Goal: Find specific page/section: Find specific page/section

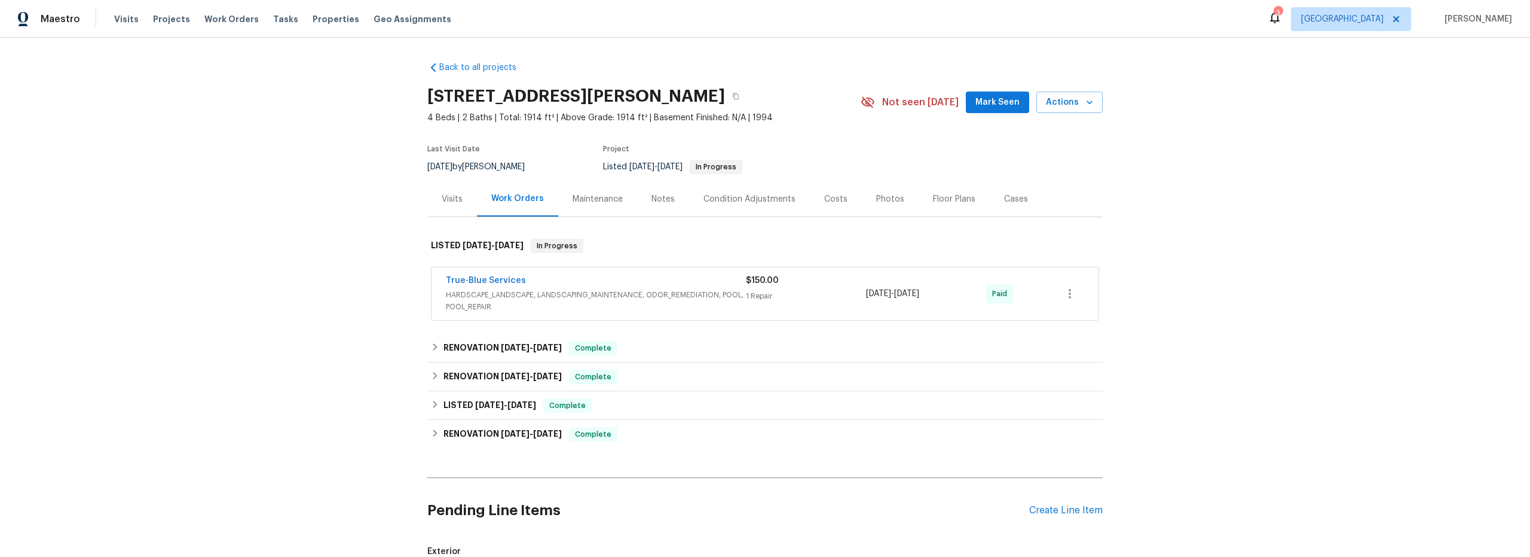
click at [649, 298] on span "HARDSCAPE_LANDSCAPE, LANDSCAPING_MAINTENANCE, ODOR_REMEDIATION, POOL, POOL_REPA…" at bounding box center [596, 301] width 300 height 24
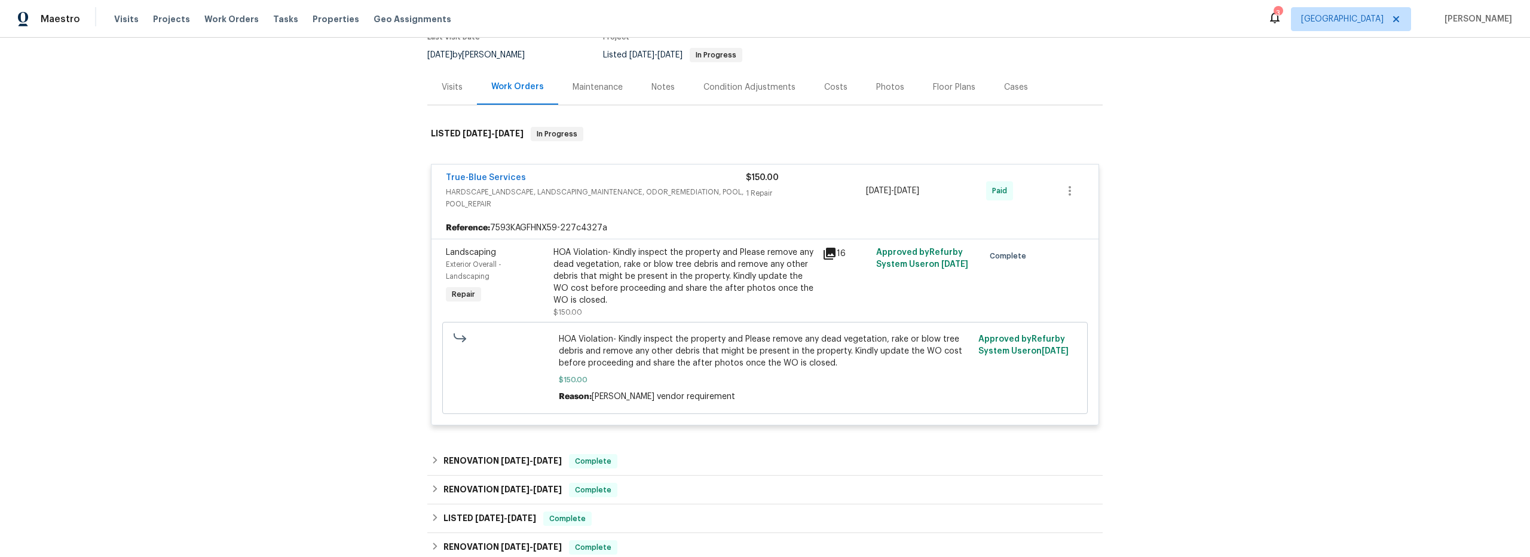
scroll to position [381, 0]
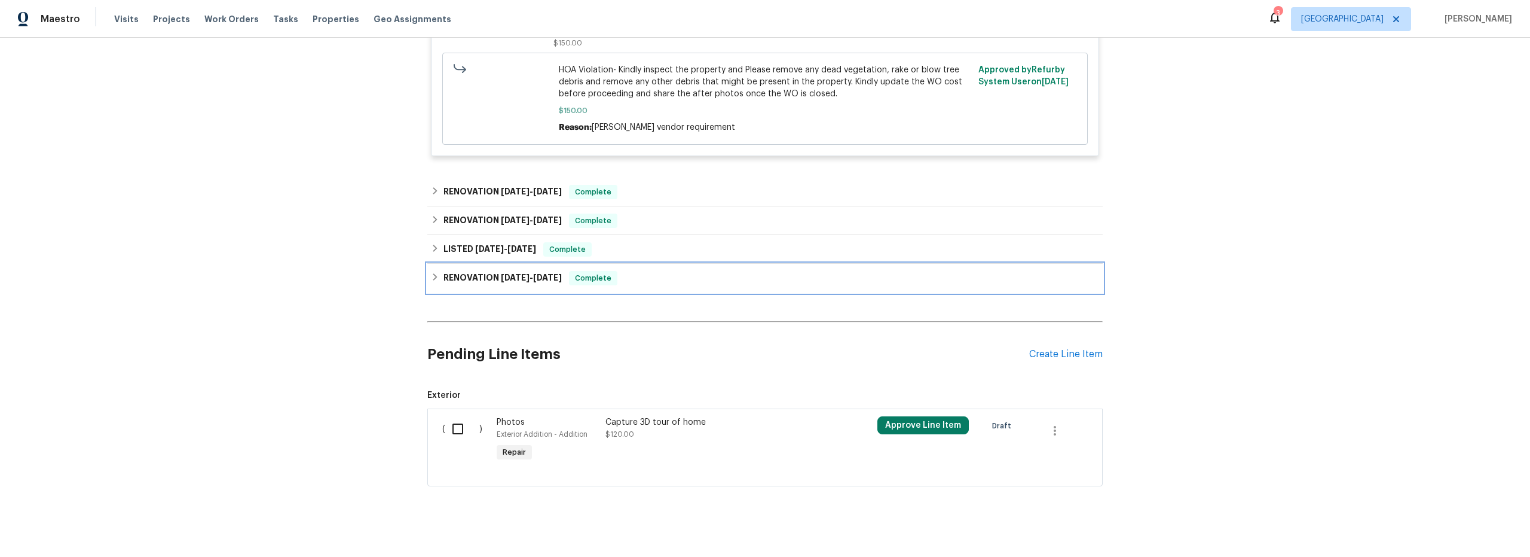
click at [444, 276] on h6 "RENOVATION [DATE] - [DATE]" at bounding box center [503, 278] width 118 height 14
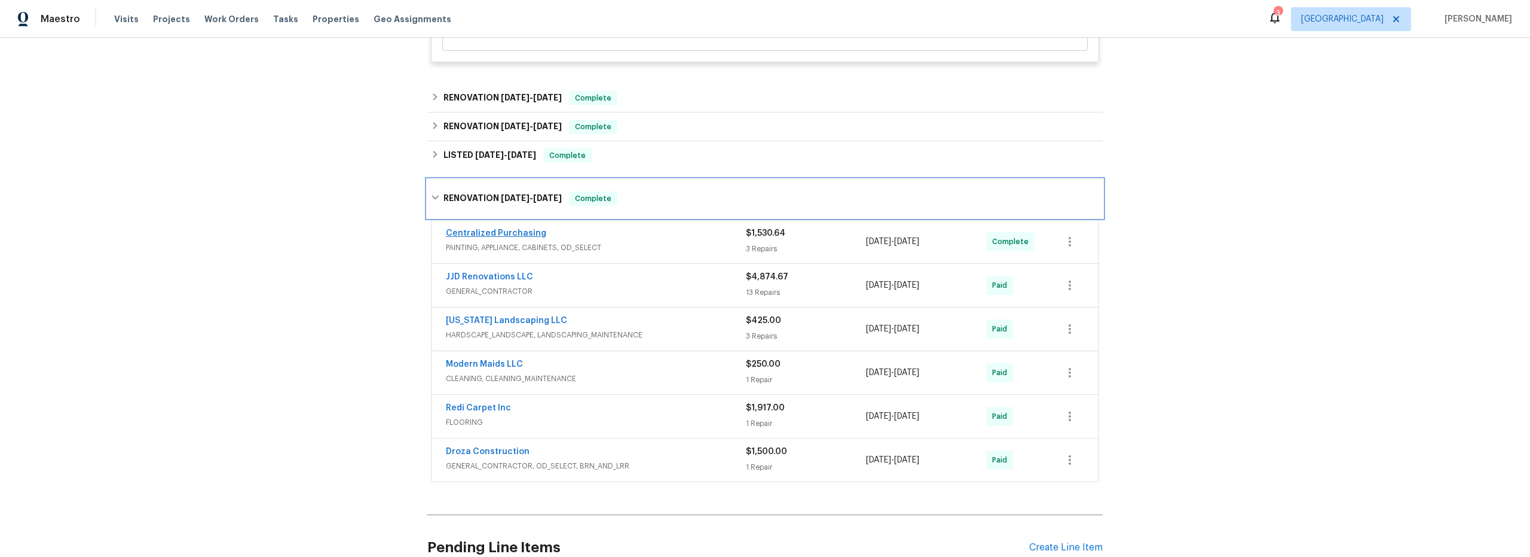
scroll to position [474, 0]
click at [444, 158] on h6 "LISTED 5/30/25 - 6/4/25" at bounding box center [490, 156] width 93 height 14
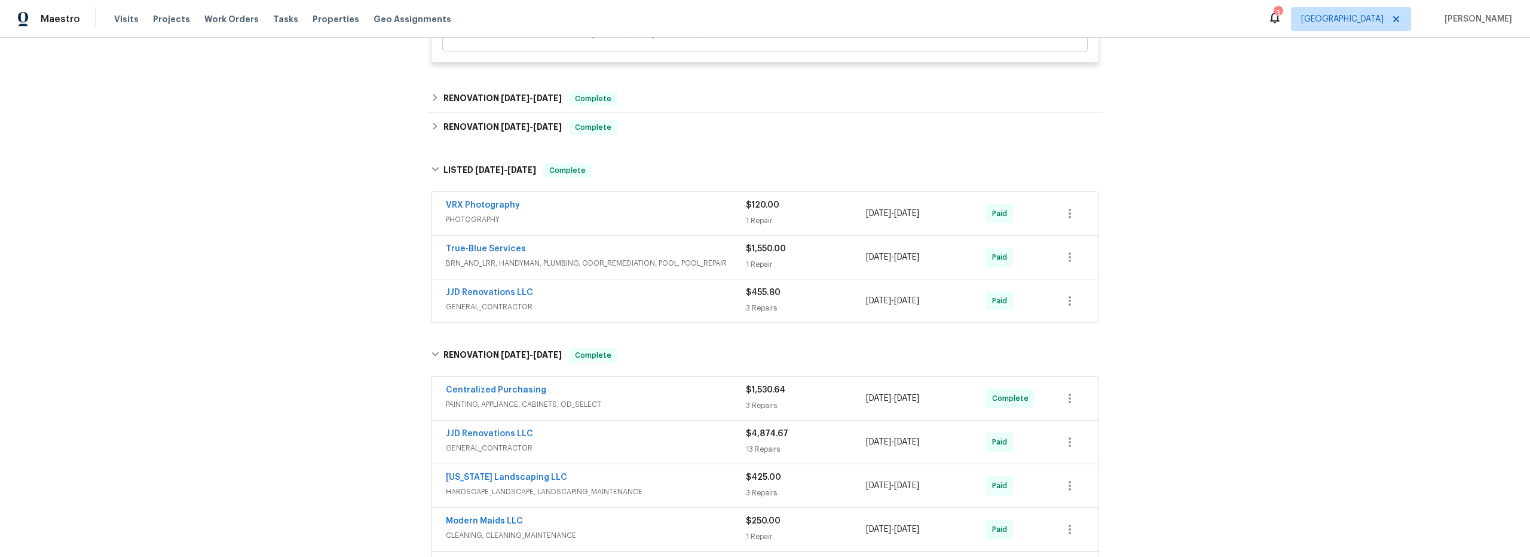
click at [654, 243] on div "True-Blue Services" at bounding box center [596, 250] width 300 height 14
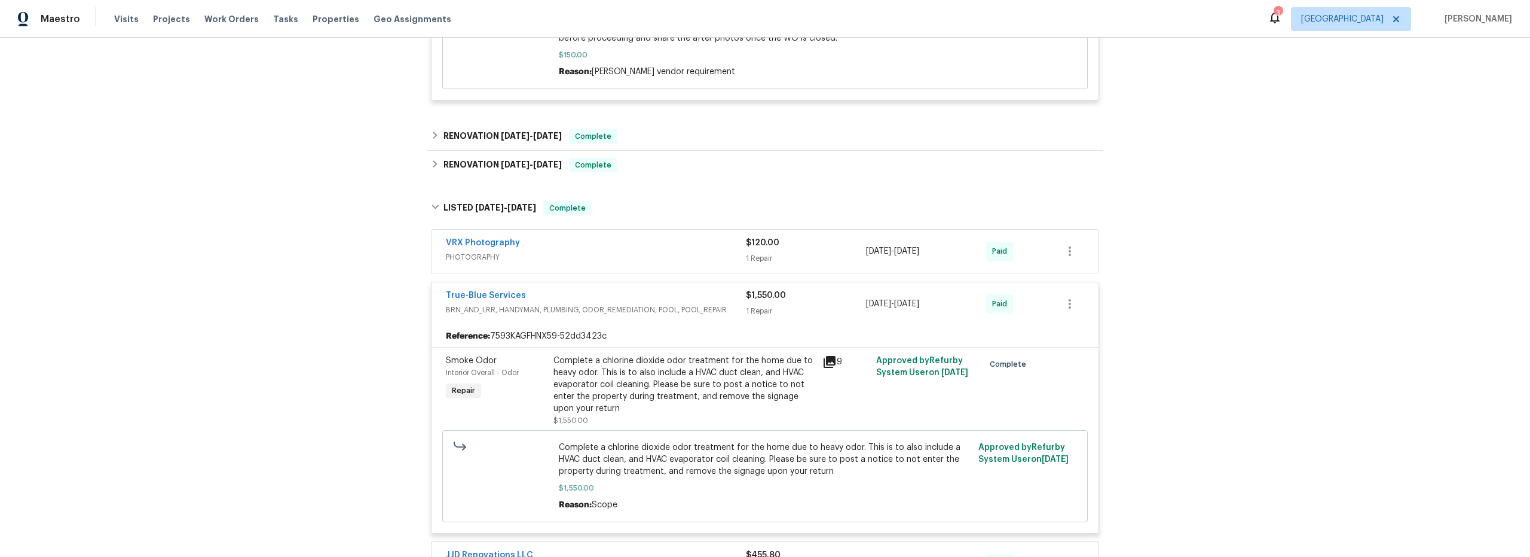
scroll to position [429, 0]
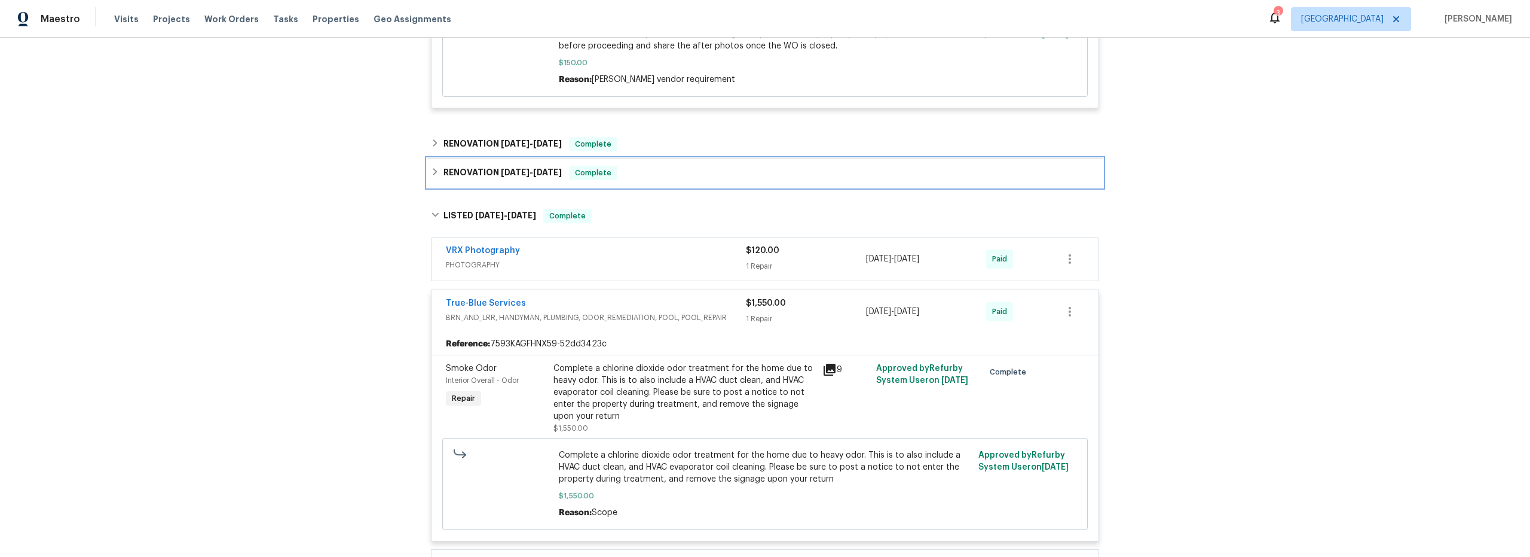
click at [434, 176] on icon at bounding box center [435, 171] width 8 height 8
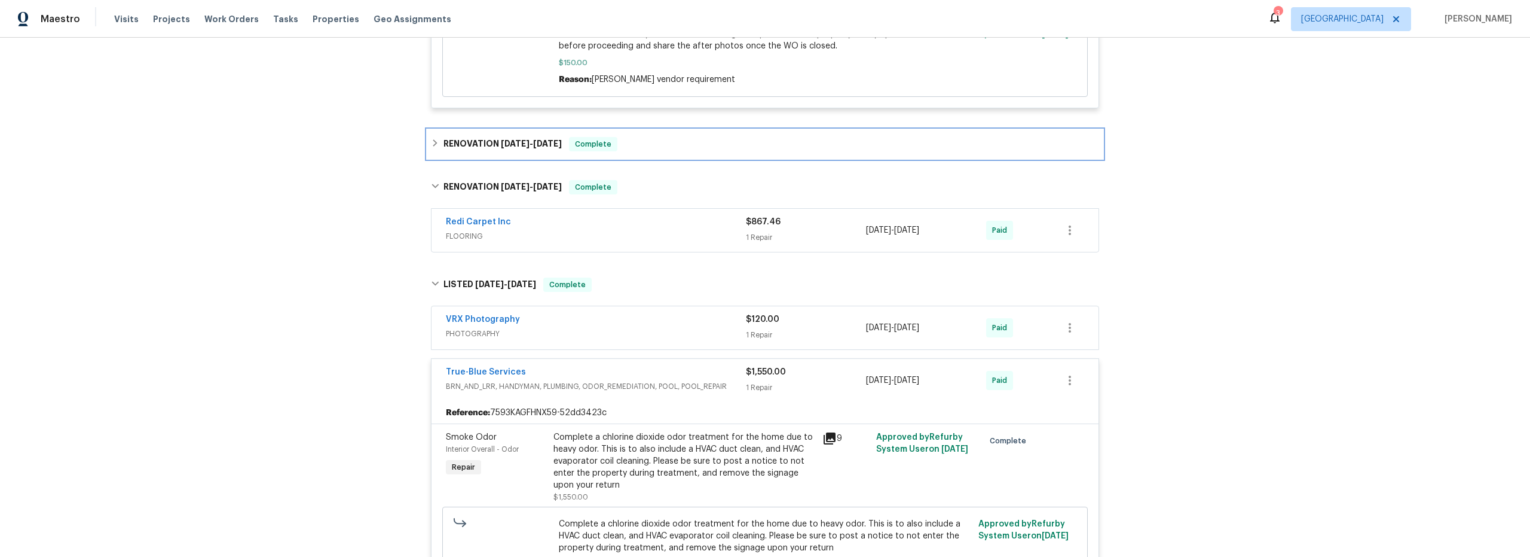
click at [433, 148] on div "RENOVATION 7/30/25 - 7/30/25 Complete" at bounding box center [765, 144] width 668 height 14
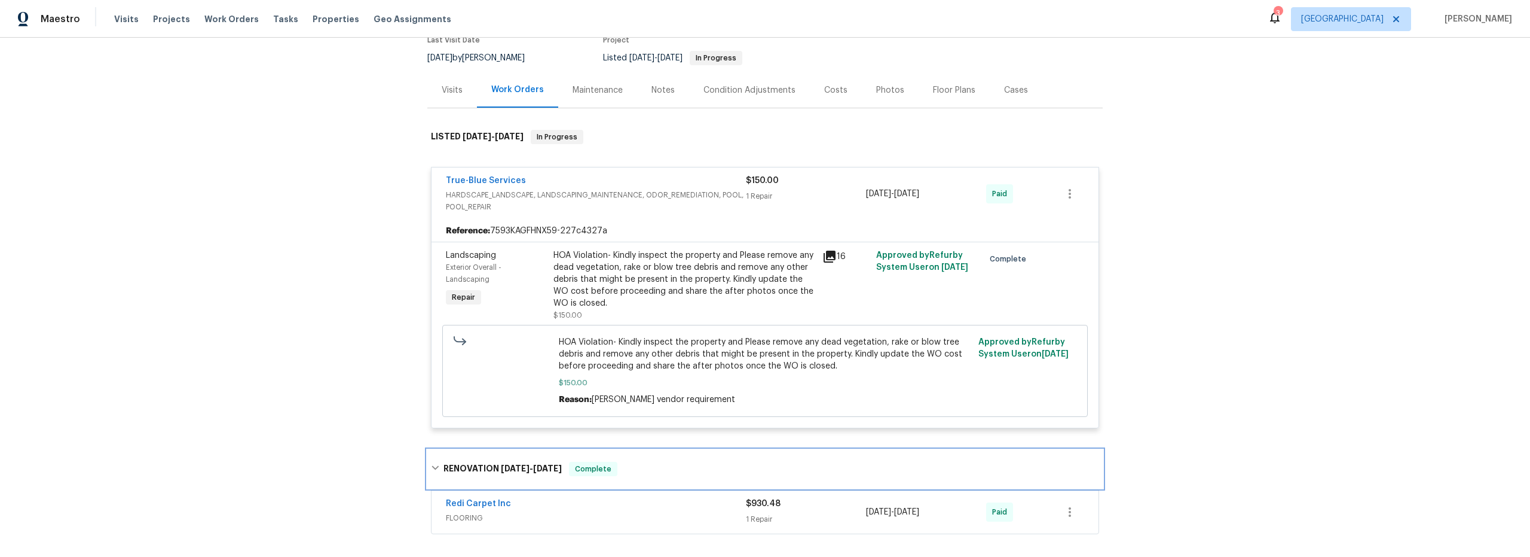
scroll to position [0, 0]
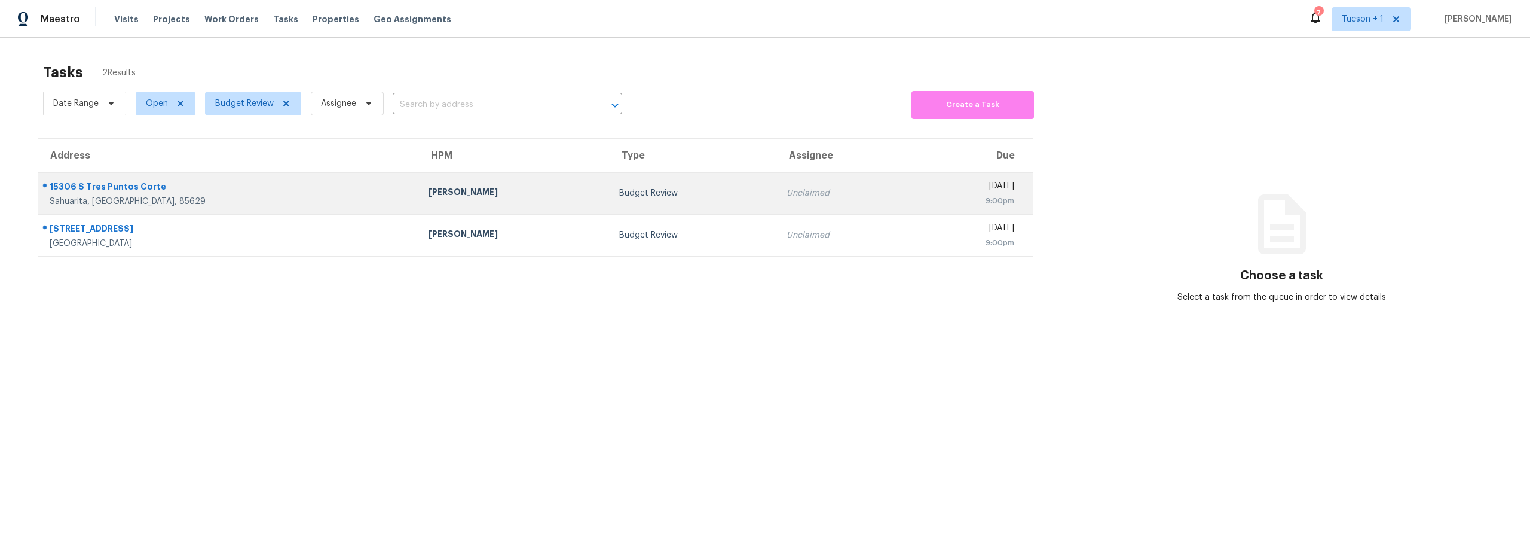
click at [453, 197] on div "[PERSON_NAME]" at bounding box center [515, 193] width 172 height 15
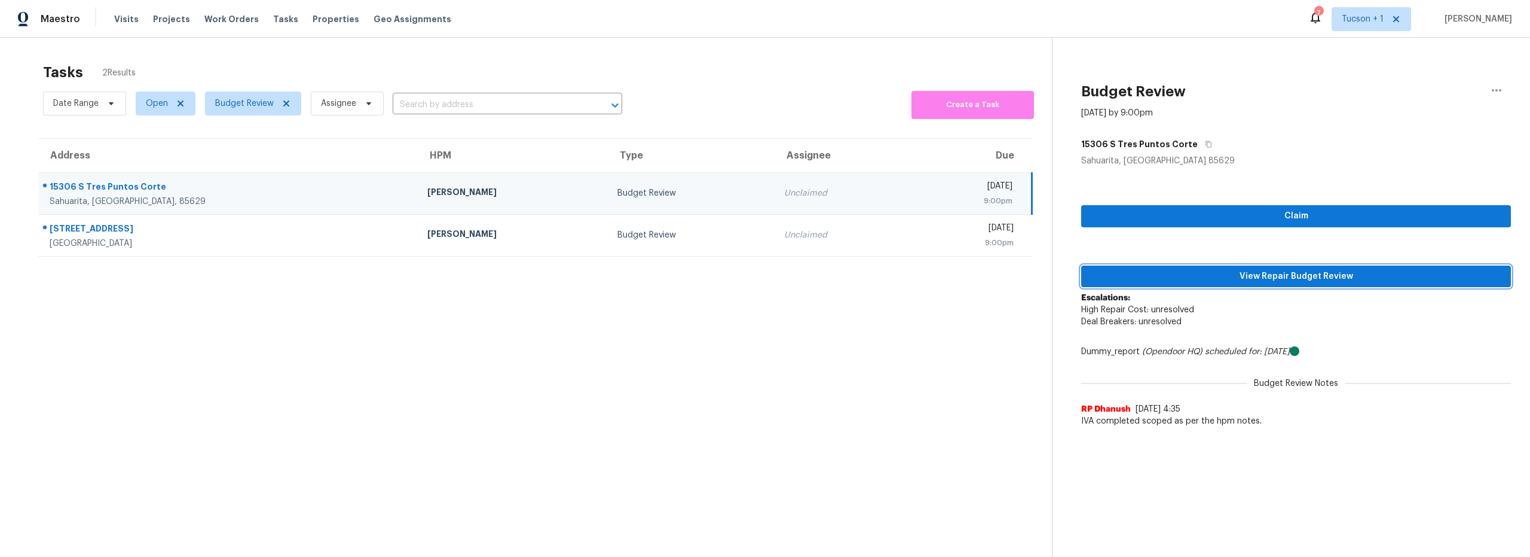
click at [1295, 274] on span "View Repair Budget Review" at bounding box center [1296, 276] width 411 height 15
